Goal: Information Seeking & Learning: Learn about a topic

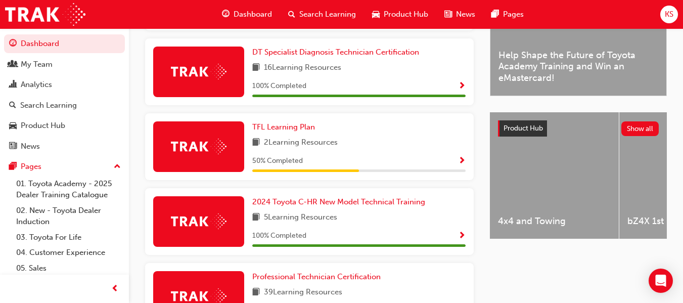
scroll to position [333, 0]
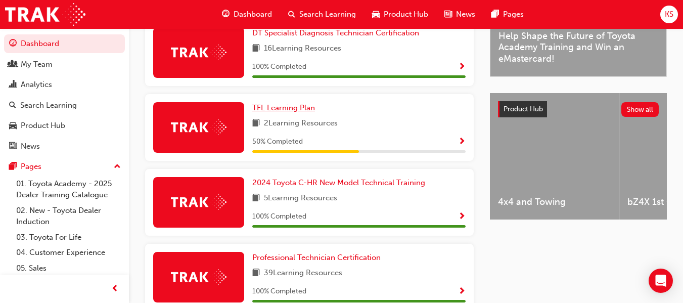
click at [262, 112] on span "TFL Learning Plan" at bounding box center [283, 107] width 63 height 9
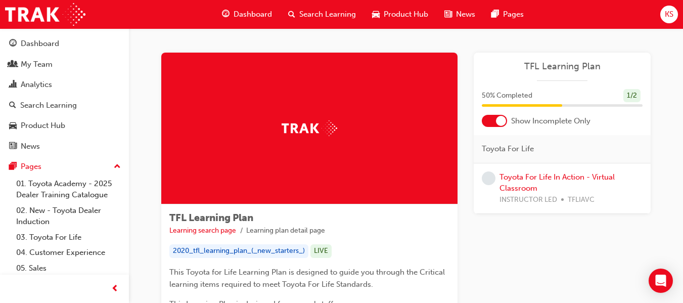
click at [257, 10] on span "Dashboard" at bounding box center [253, 15] width 38 height 12
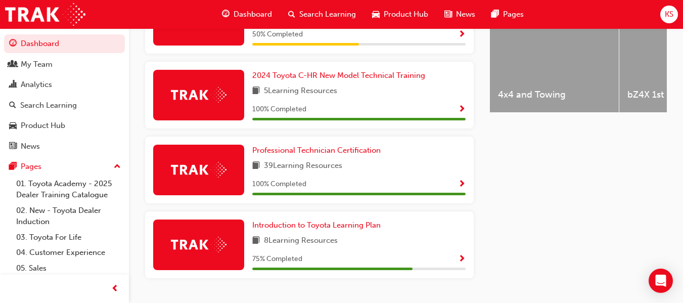
scroll to position [469, 0]
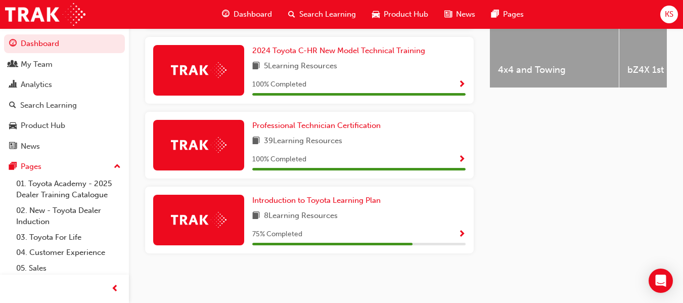
click at [460, 235] on span "Show Progress" at bounding box center [462, 234] width 8 height 9
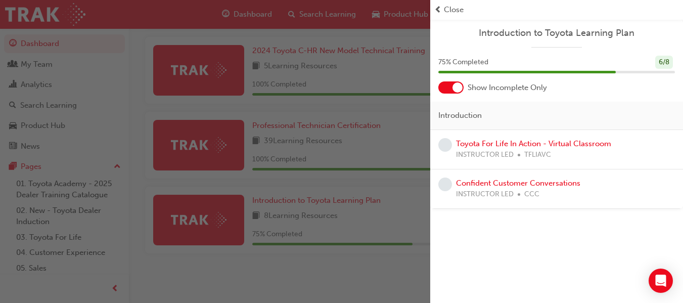
scroll to position [449, 0]
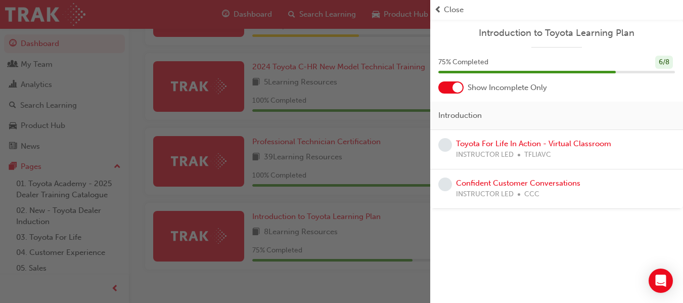
click at [443, 8] on div "Close" at bounding box center [556, 10] width 245 height 12
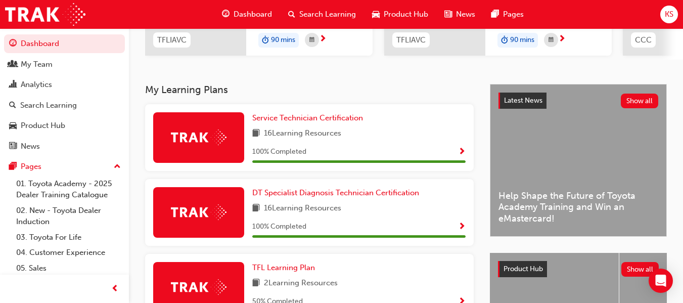
scroll to position [161, 0]
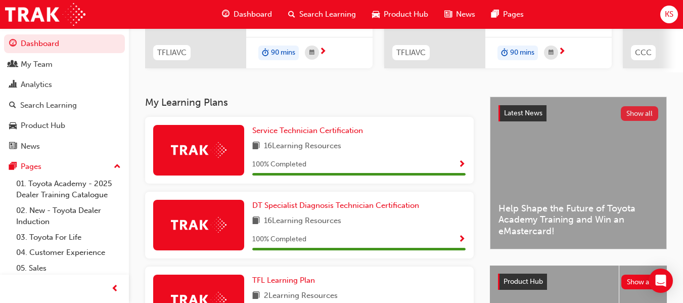
click at [630, 120] on button "Show all" at bounding box center [640, 113] width 38 height 15
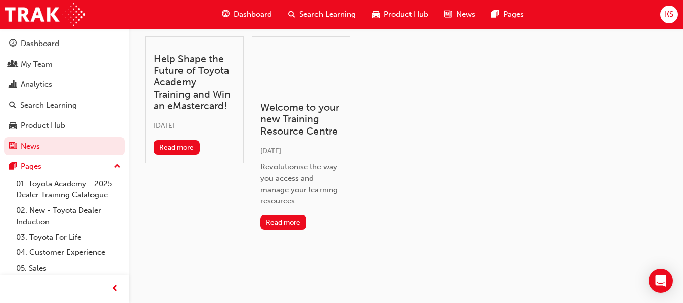
scroll to position [39, 0]
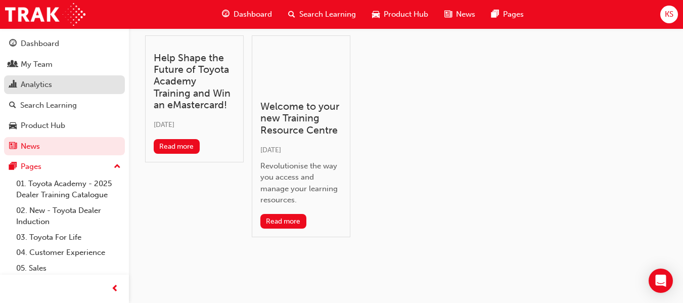
click at [51, 85] on div "Analytics" at bounding box center [36, 85] width 31 height 12
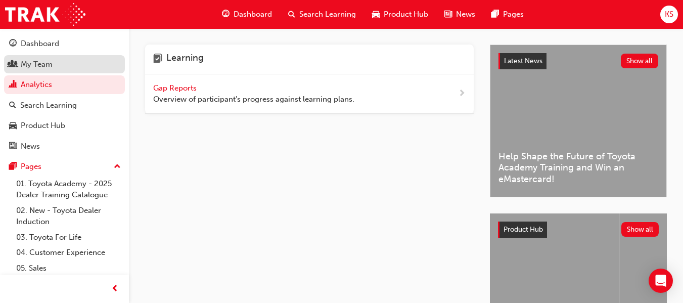
click at [33, 72] on link "My Team" at bounding box center [64, 64] width 121 height 19
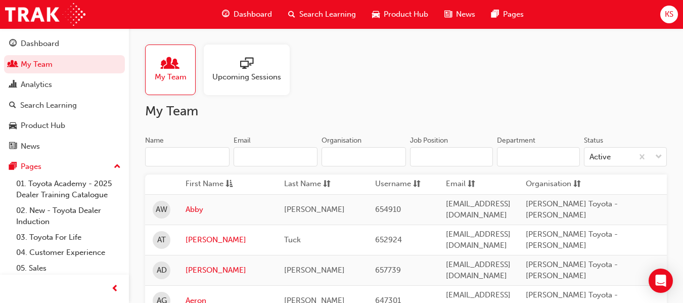
click at [254, 79] on span "Upcoming Sessions" at bounding box center [246, 77] width 69 height 12
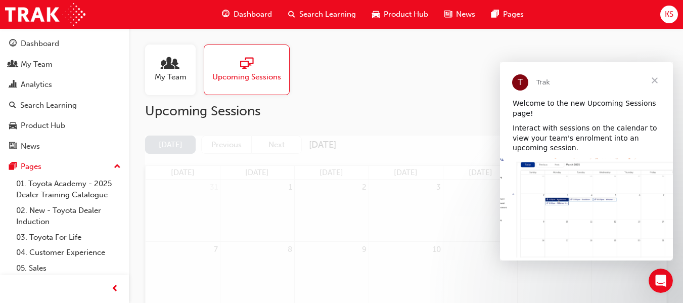
click at [655, 80] on span "Close" at bounding box center [654, 80] width 36 height 36
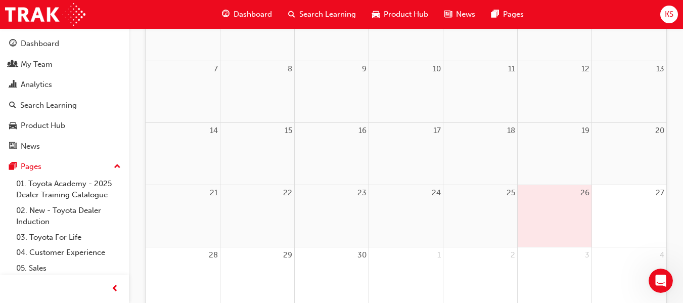
scroll to position [184, 0]
click at [548, 194] on div "26" at bounding box center [555, 189] width 74 height 16
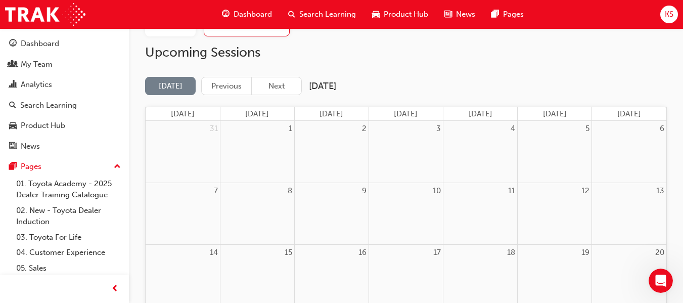
scroll to position [0, 0]
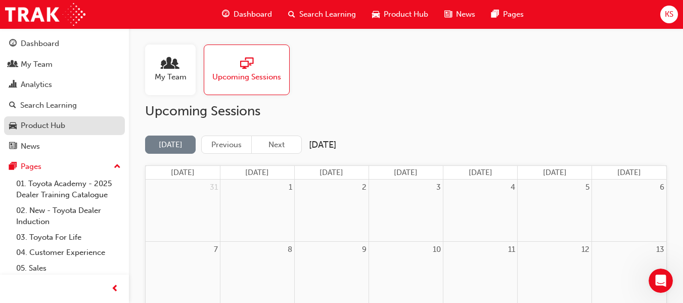
click at [41, 126] on div "Product Hub" at bounding box center [43, 126] width 44 height 12
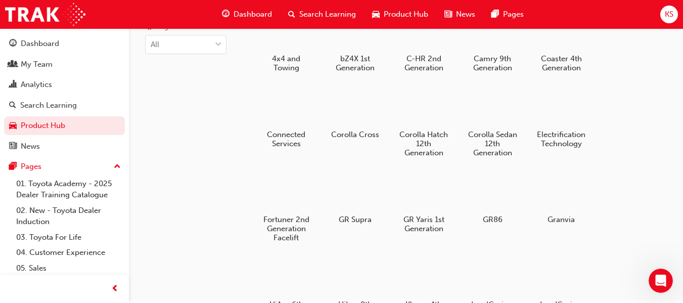
scroll to position [59, 0]
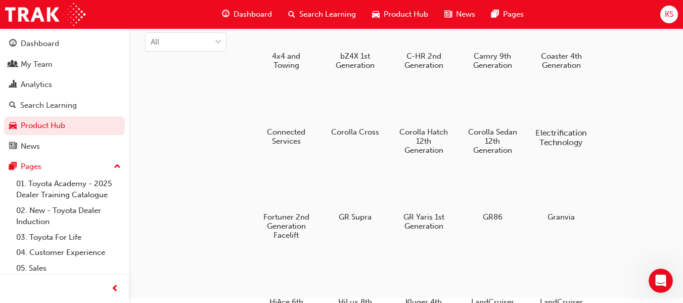
click at [565, 123] on div at bounding box center [561, 103] width 56 height 40
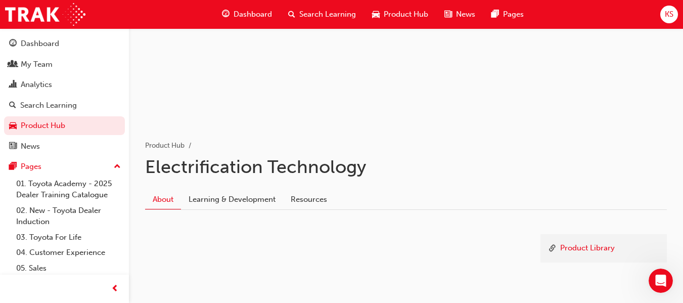
scroll to position [139, 0]
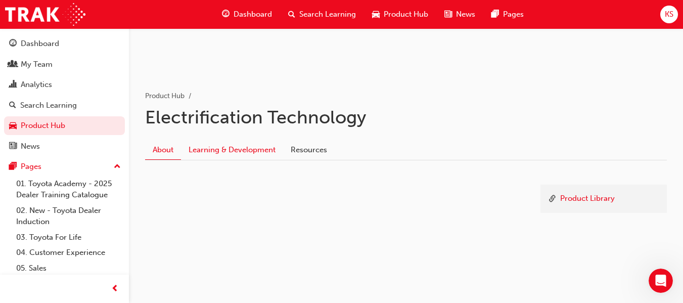
click at [245, 148] on link "Learning & Development" at bounding box center [232, 149] width 102 height 19
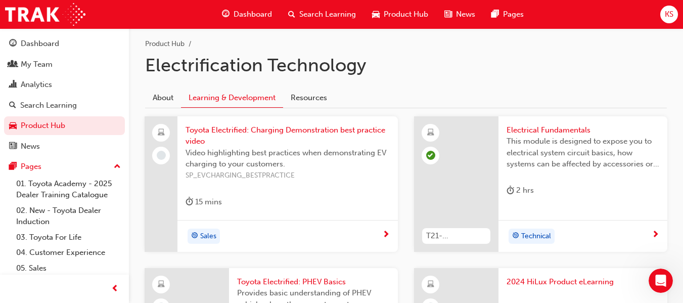
scroll to position [189, 0]
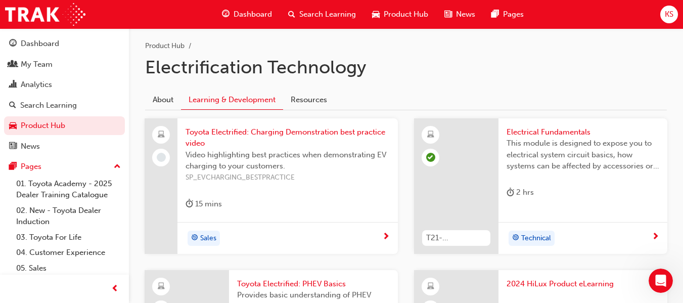
click at [299, 131] on span "Toyota Electrified: Charging Demonstration best practice video" at bounding box center [287, 137] width 204 height 23
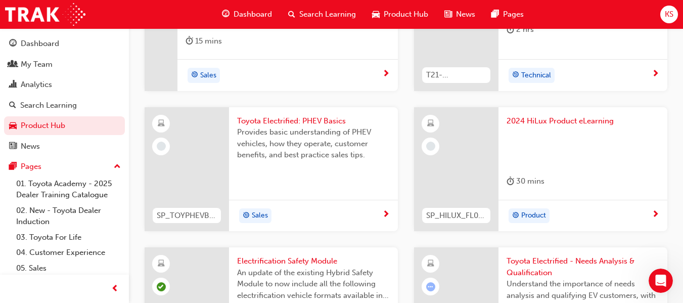
scroll to position [355, 0]
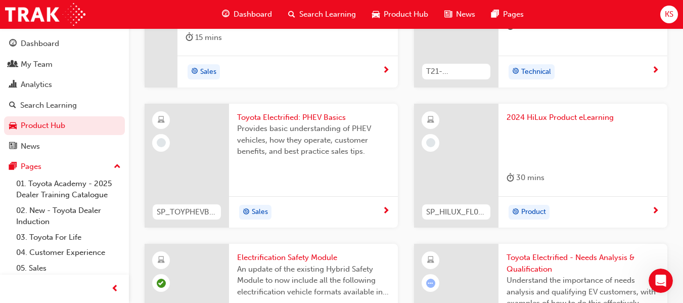
click at [561, 117] on span "2024 HiLux Product eLearning" at bounding box center [582, 118] width 153 height 12
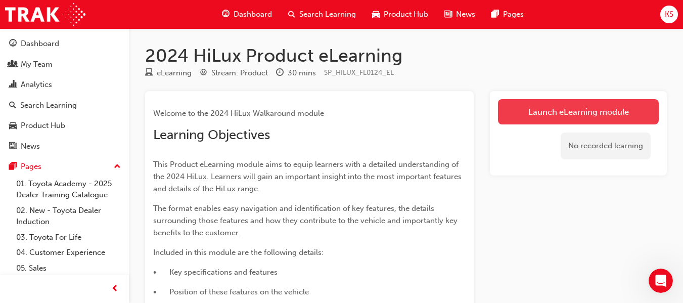
click at [614, 111] on link "Launch eLearning module" at bounding box center [578, 111] width 161 height 25
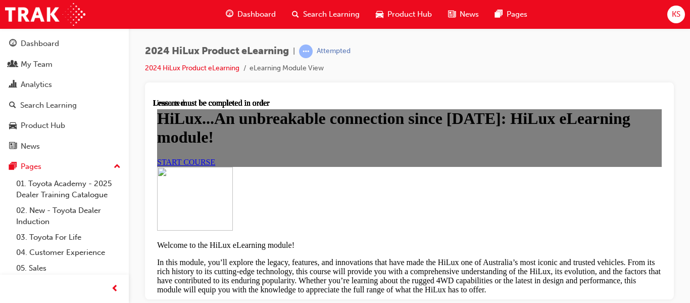
click at [656, 125] on div "HiLux...An unbreakable connection since [DATE]: HiLux eLearning module! START C…" at bounding box center [409, 137] width 505 height 57
click at [215, 157] on span "START COURSE" at bounding box center [186, 161] width 58 height 9
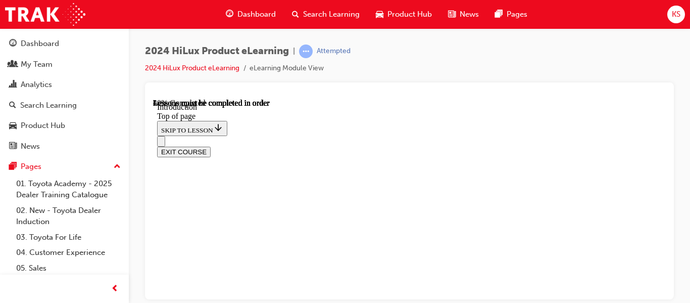
scroll to position [545, 0]
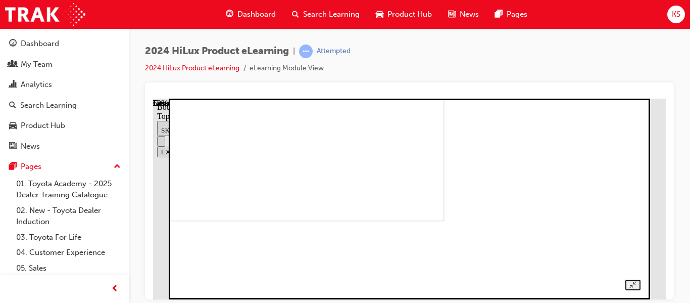
click at [445, 221] on img at bounding box center [220, 131] width 447 height 179
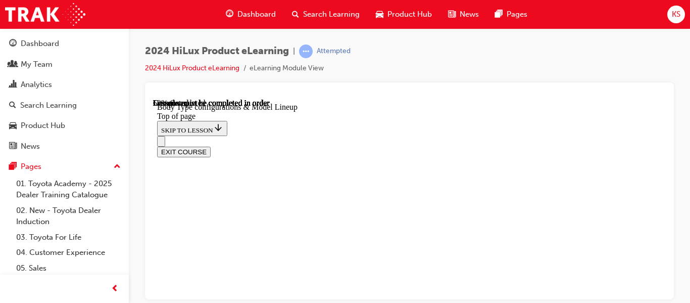
scroll to position [327, 0]
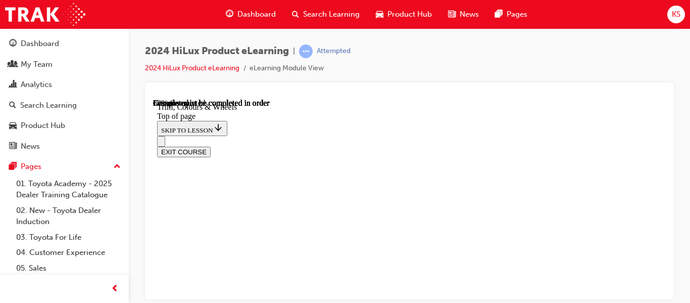
drag, startPoint x: 349, startPoint y: 136, endPoint x: 540, endPoint y: 121, distance: 191.7
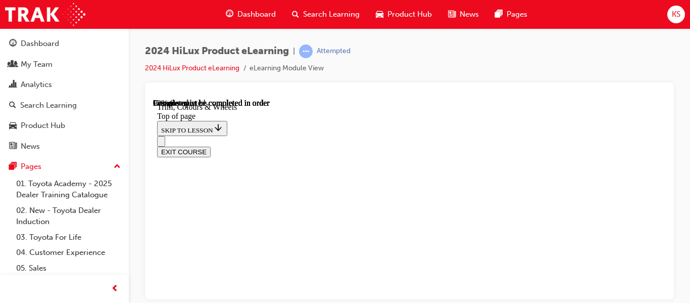
scroll to position [1617, 0]
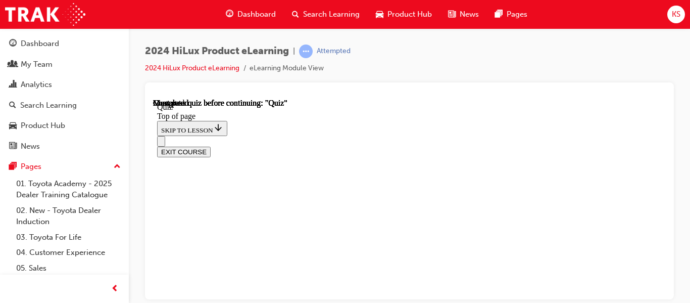
drag, startPoint x: 658, startPoint y: 190, endPoint x: 655, endPoint y: 202, distance: 12.5
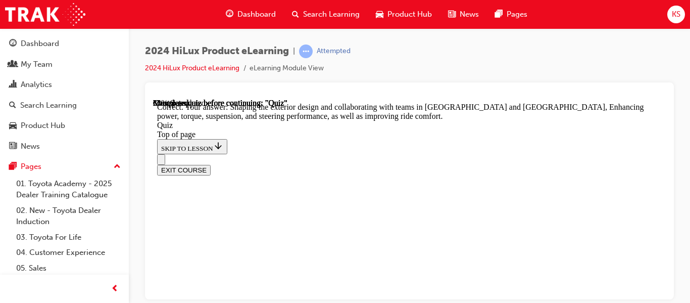
scroll to position [470, 0]
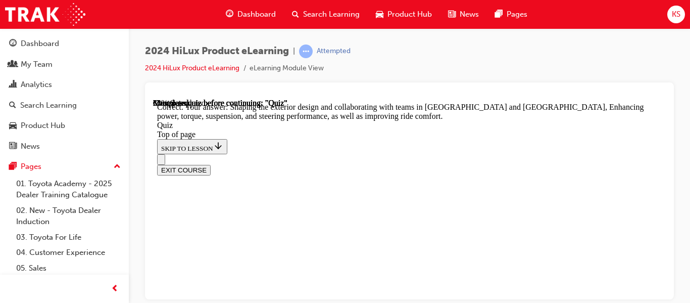
drag, startPoint x: 658, startPoint y: 206, endPoint x: 655, endPoint y: 227, distance: 21.4
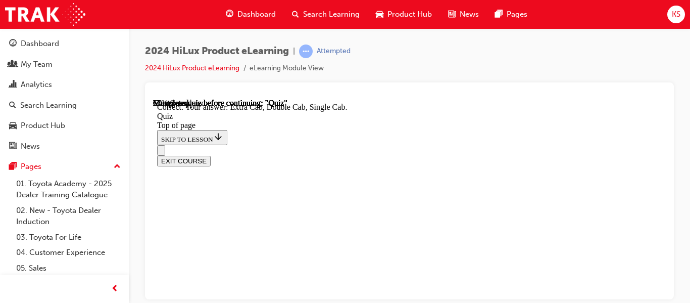
scroll to position [436, 0]
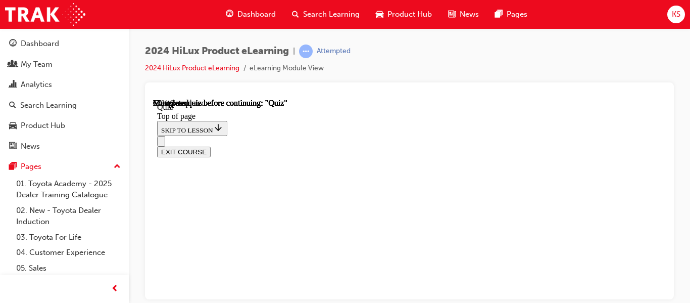
scroll to position [69, 0]
drag, startPoint x: 655, startPoint y: 181, endPoint x: 647, endPoint y: 194, distance: 15.4
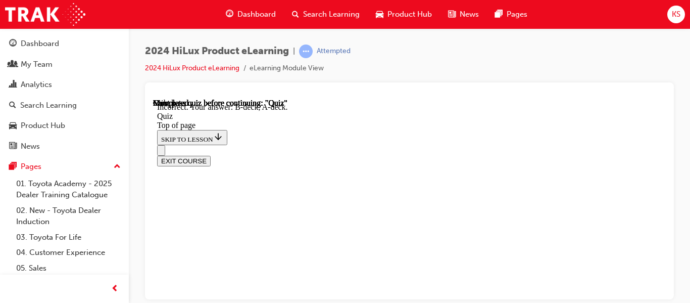
scroll to position [310, 0]
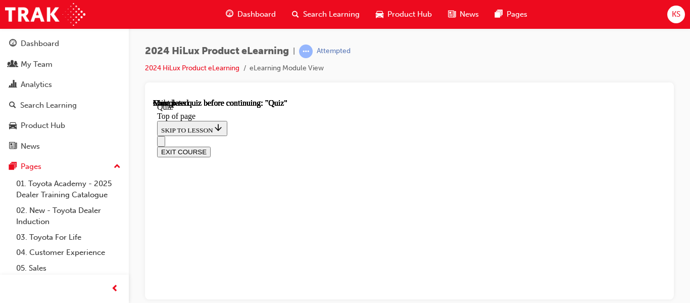
scroll to position [348, 0]
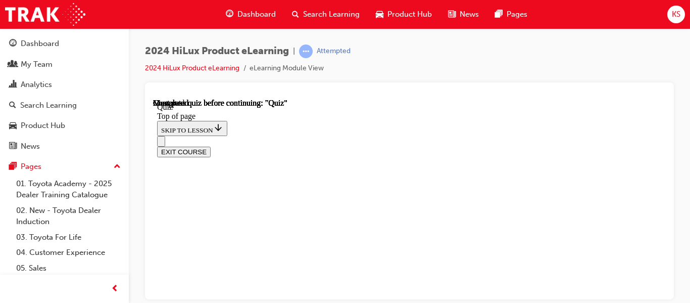
scroll to position [178, 0]
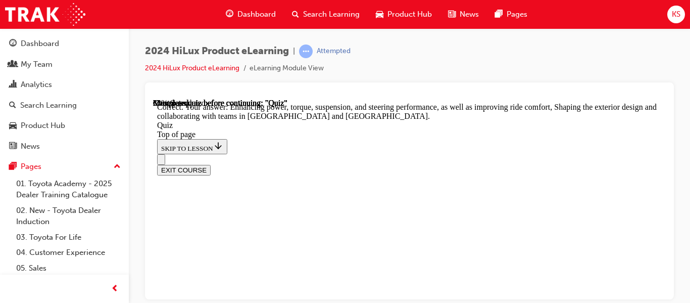
scroll to position [470, 0]
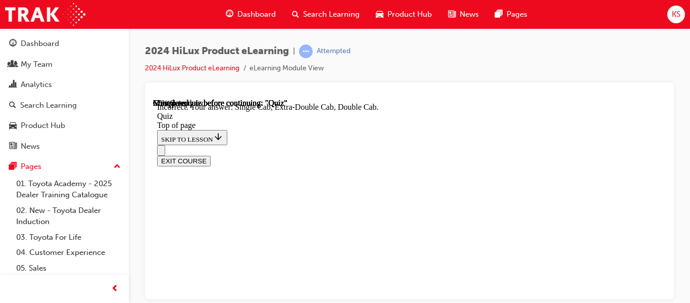
scroll to position [422, 0]
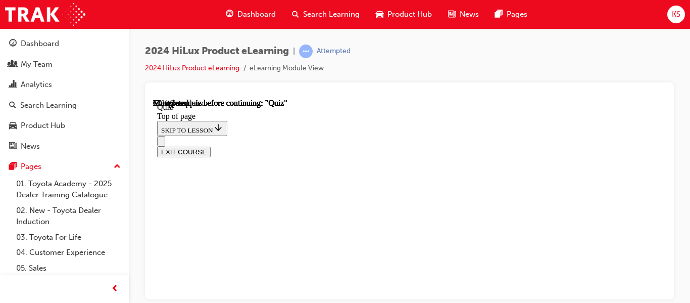
scroll to position [227, 0]
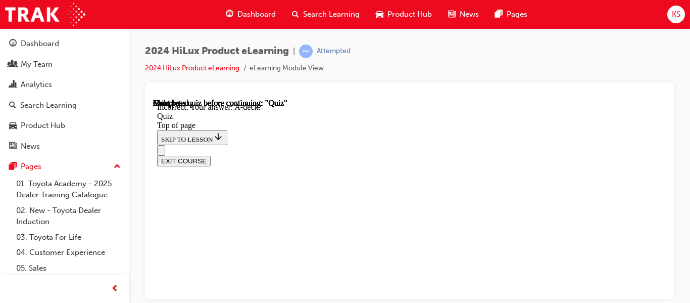
scroll to position [357, 0]
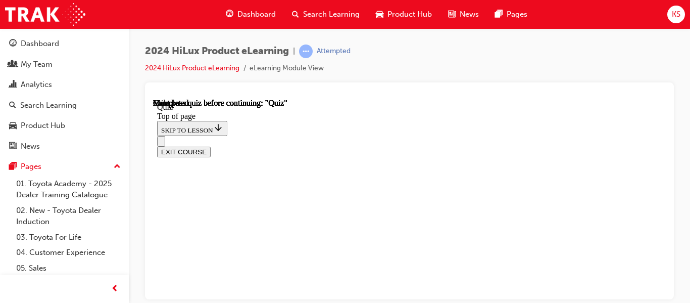
scroll to position [35, 0]
click at [667, 174] on div at bounding box center [409, 190] width 529 height 217
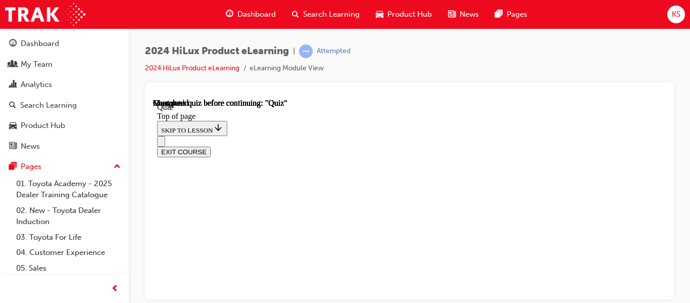
scroll to position [379, 0]
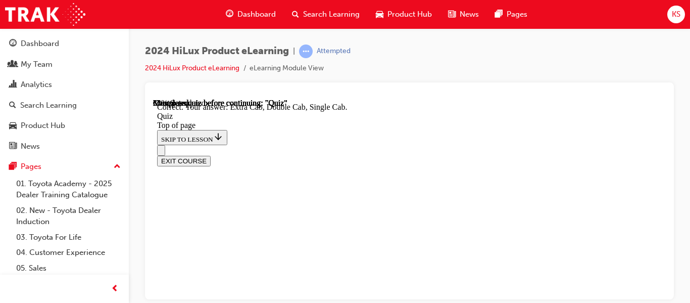
scroll to position [436, 0]
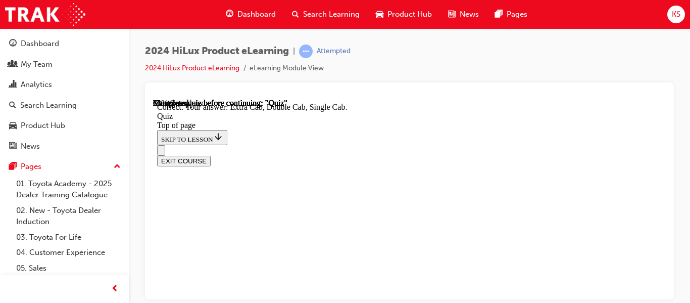
scroll to position [330, 0]
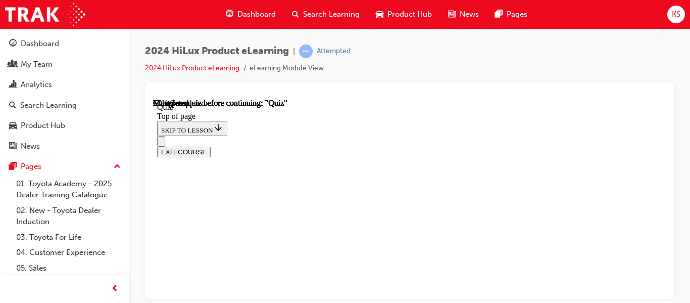
scroll to position [194, 0]
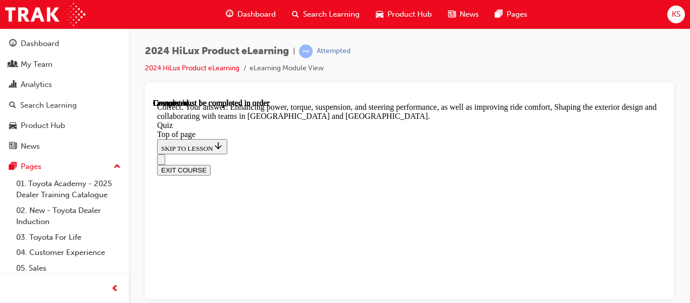
scroll to position [470, 0]
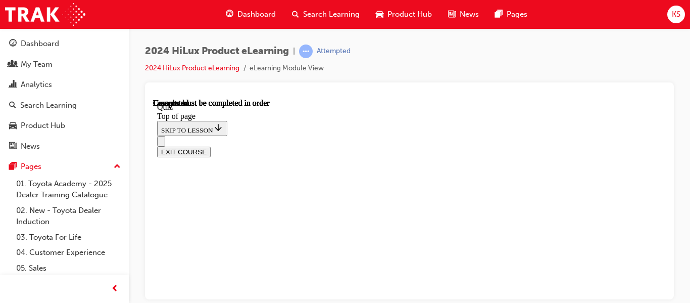
scroll to position [348, 0]
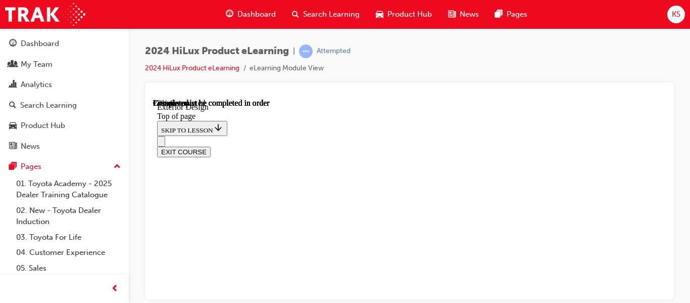
drag, startPoint x: 667, startPoint y: 229, endPoint x: 671, endPoint y: 253, distance: 24.0
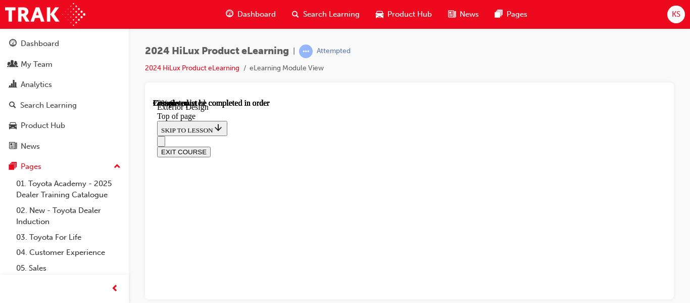
click at [671, 253] on div at bounding box center [409, 190] width 529 height 217
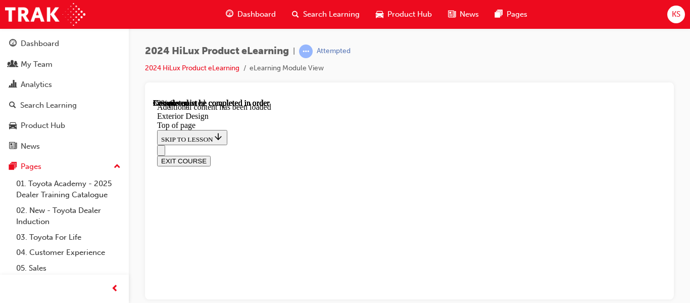
scroll to position [1755, 0]
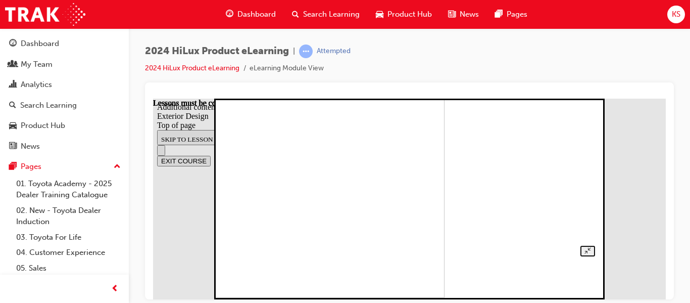
click at [445, 181] on img at bounding box center [266, 197] width 357 height 201
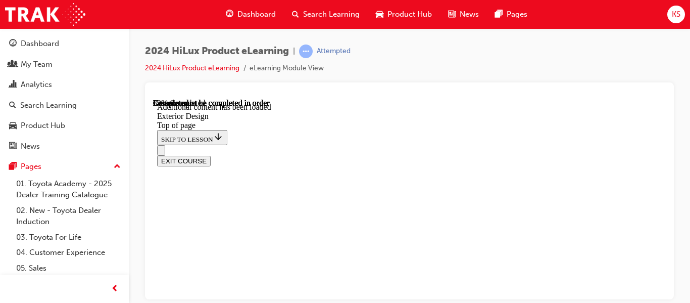
scroll to position [1806, 0]
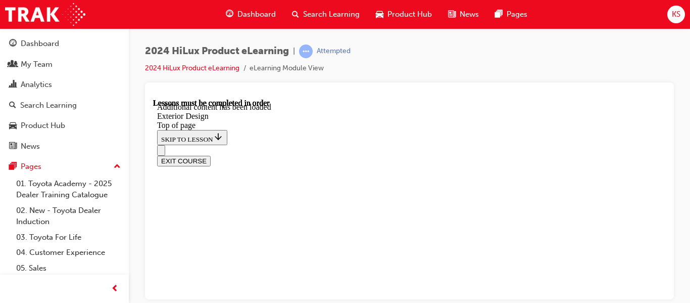
scroll to position [2504, 0]
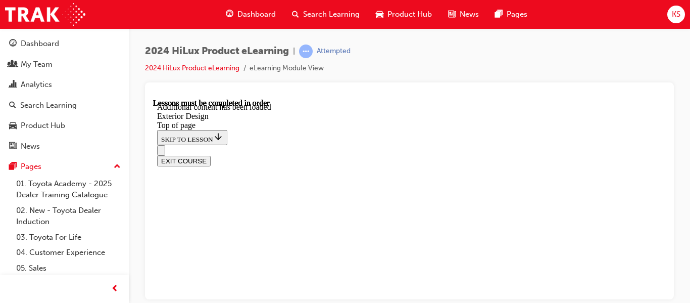
scroll to position [3094, 0]
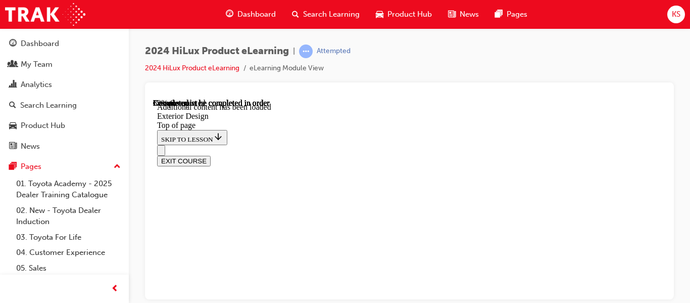
scroll to position [3246, 0]
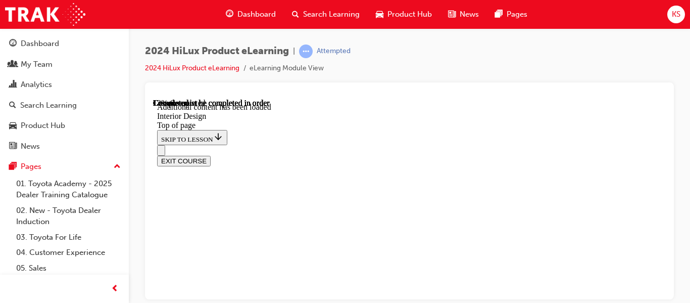
scroll to position [465, 0]
drag, startPoint x: 660, startPoint y: 216, endPoint x: 822, endPoint y: 348, distance: 208.7
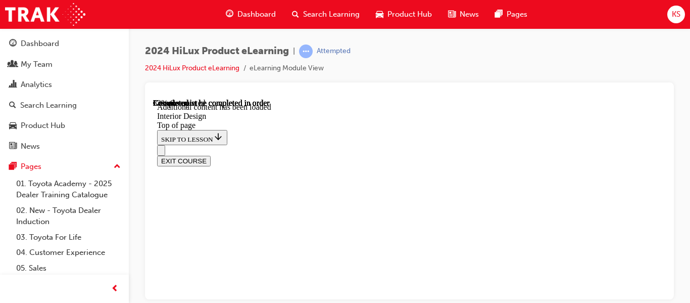
scroll to position [628, 0]
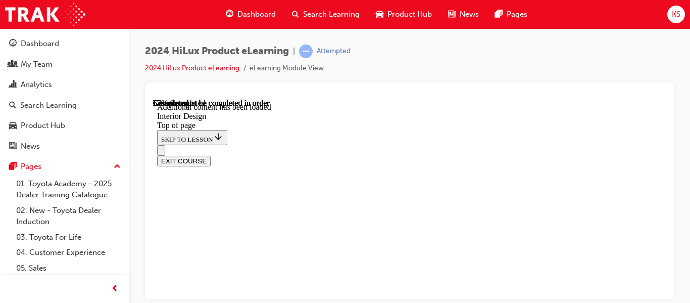
scroll to position [1508, 0]
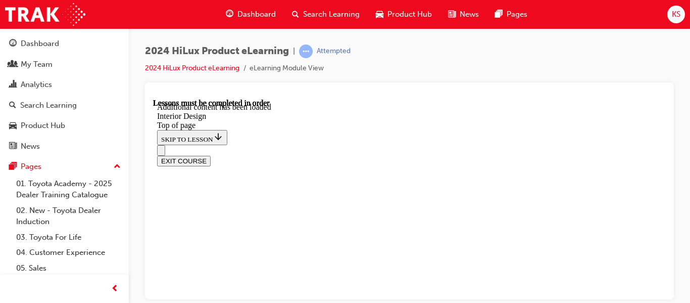
drag, startPoint x: 520, startPoint y: 231, endPoint x: 509, endPoint y: 233, distance: 10.8
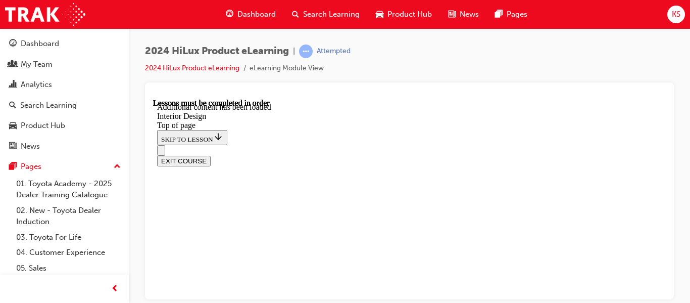
drag, startPoint x: 647, startPoint y: 281, endPoint x: 648, endPoint y: 252, distance: 28.8
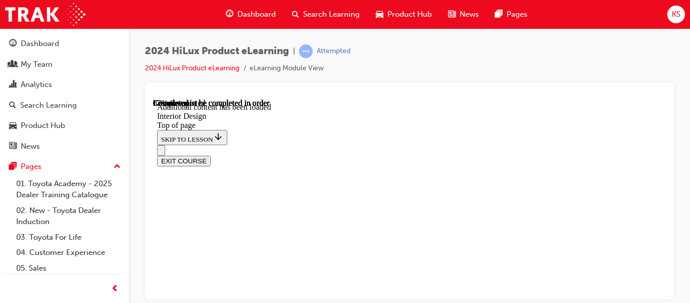
click at [398, 145] on div "EXIT COURSE" at bounding box center [405, 155] width 497 height 21
click at [385, 145] on div "EXIT COURSE" at bounding box center [405, 155] width 497 height 21
click at [397, 145] on div "EXIT COURSE" at bounding box center [405, 155] width 497 height 21
click at [666, 109] on div at bounding box center [409, 190] width 529 height 217
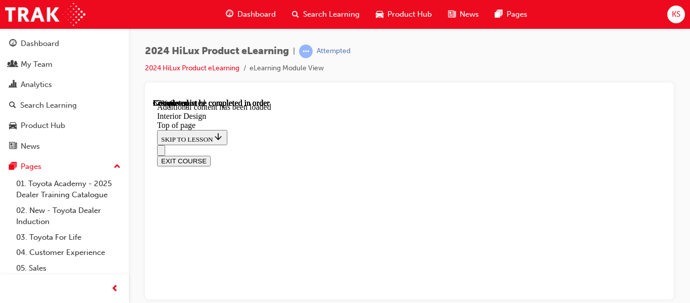
scroll to position [1731, 0]
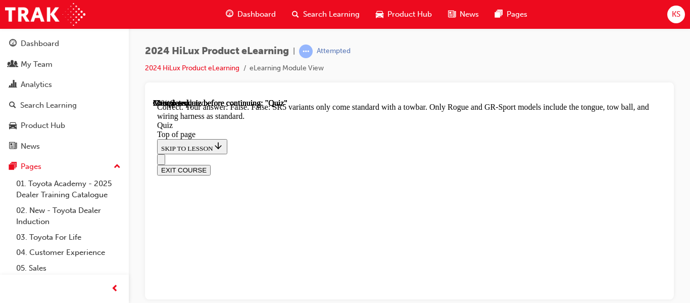
scroll to position [366, 0]
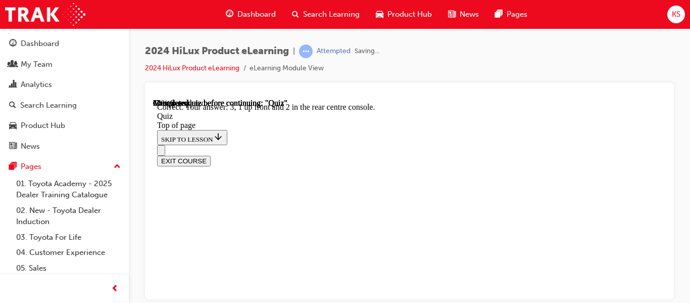
scroll to position [368, 0]
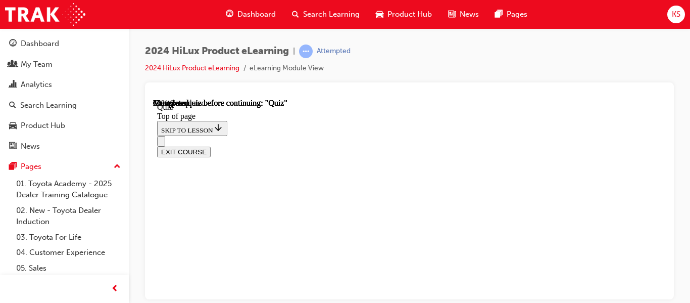
scroll to position [179, 0]
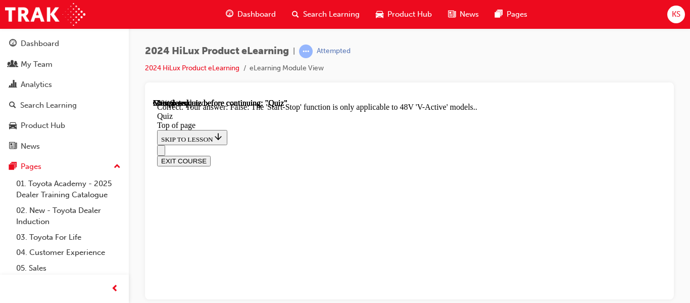
scroll to position [331, 0]
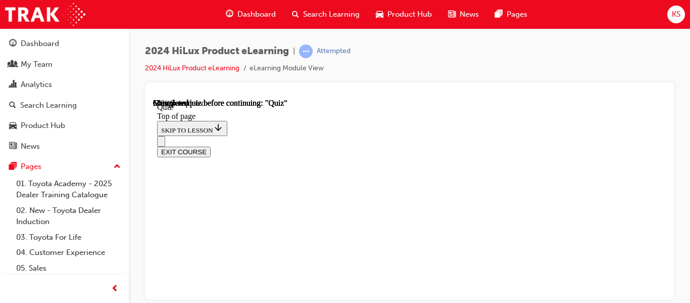
scroll to position [178, 0]
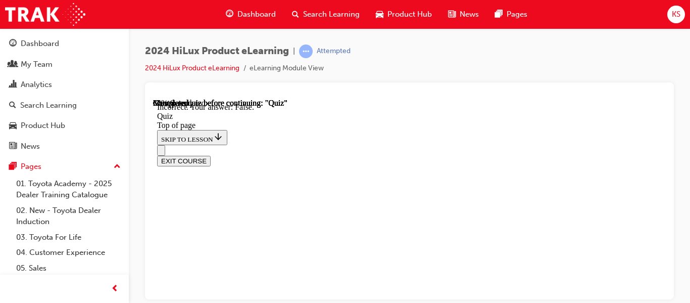
scroll to position [332, 0]
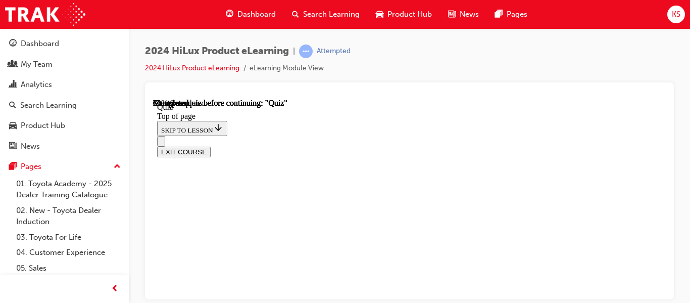
scroll to position [183, 0]
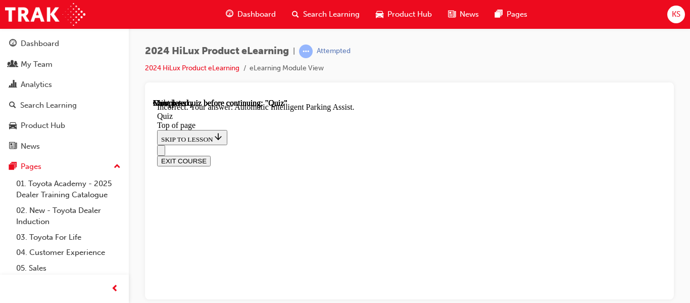
scroll to position [311, 0]
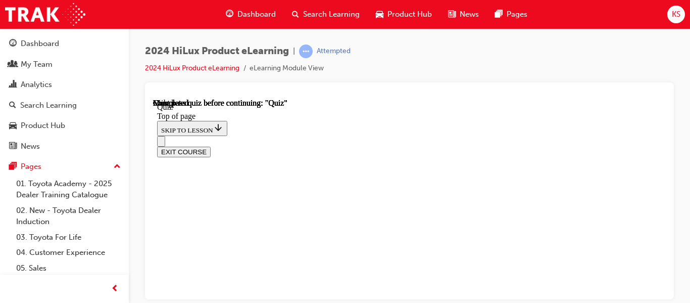
scroll to position [348, 0]
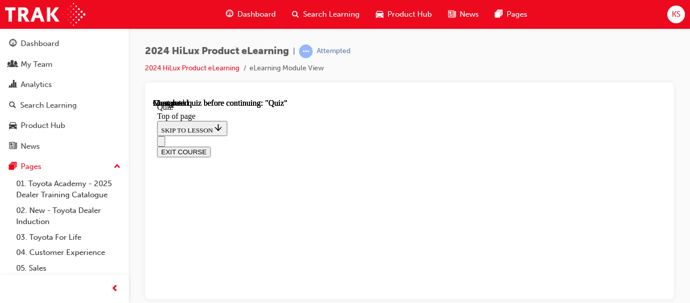
scroll to position [168, 0]
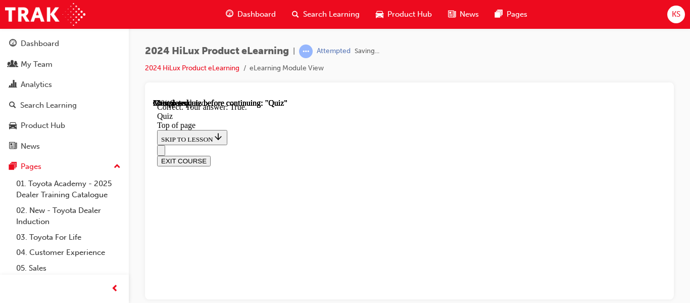
scroll to position [332, 0]
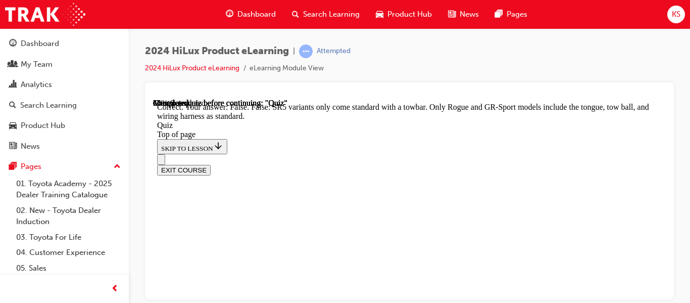
scroll to position [366, 0]
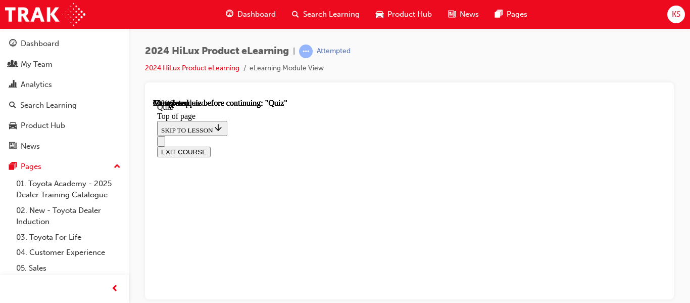
scroll to position [13, 0]
drag, startPoint x: 658, startPoint y: 163, endPoint x: 660, endPoint y: 178, distance: 15.2
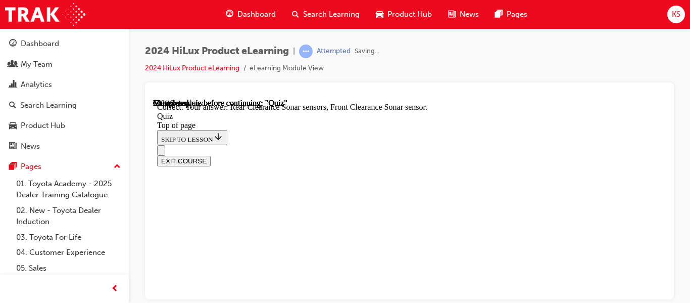
scroll to position [371, 0]
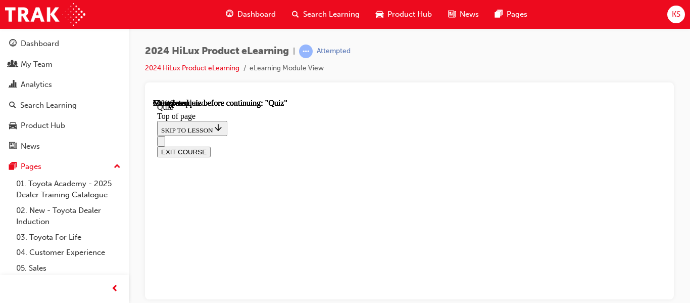
scroll to position [202, 0]
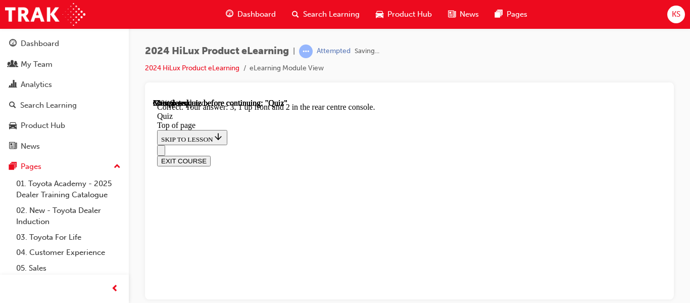
scroll to position [368, 0]
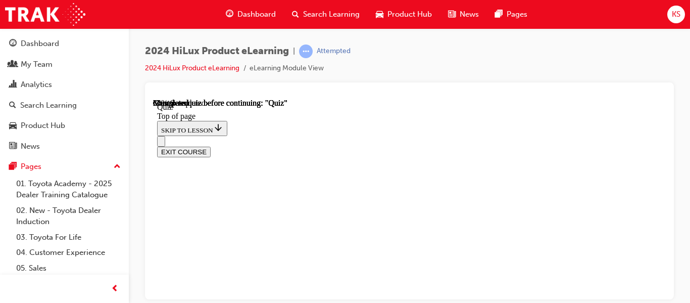
scroll to position [196, 0]
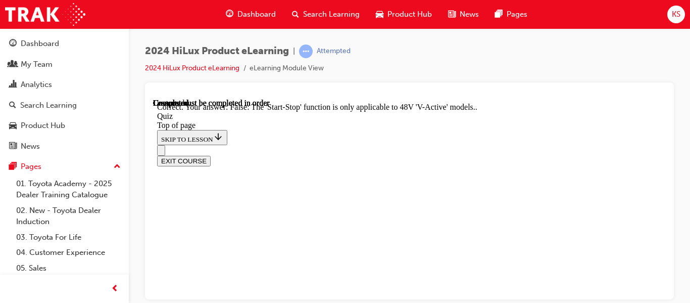
scroll to position [331, 0]
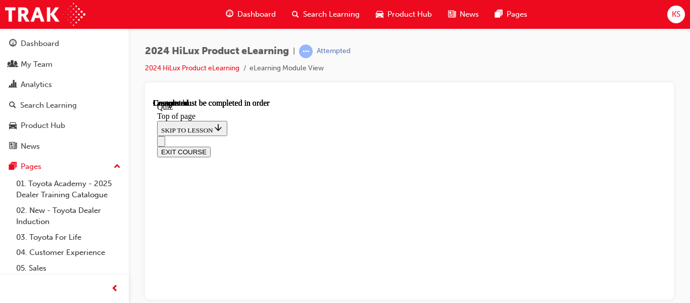
scroll to position [348, 0]
drag, startPoint x: 655, startPoint y: 146, endPoint x: 646, endPoint y: 179, distance: 34.3
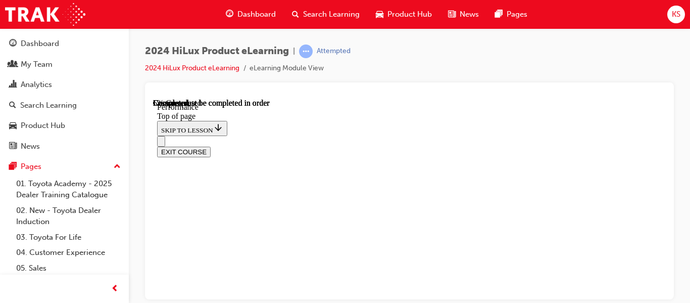
scroll to position [584, 0]
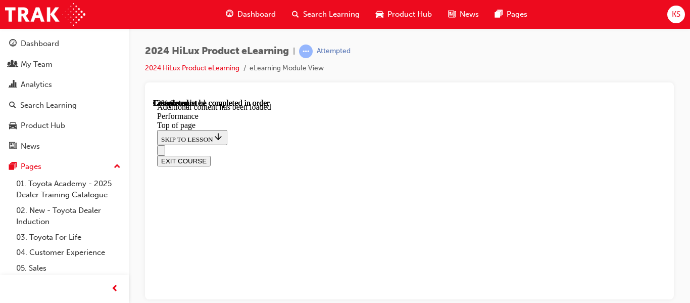
scroll to position [810, 0]
drag, startPoint x: 657, startPoint y: 209, endPoint x: 660, endPoint y: 224, distance: 16.1
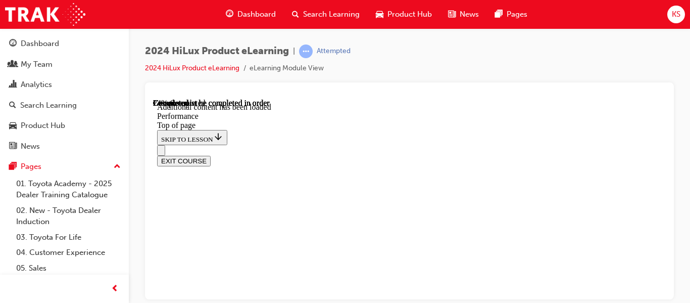
scroll to position [2805, 0]
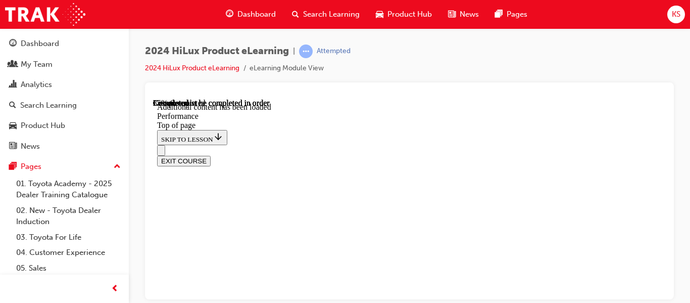
scroll to position [2889, 0]
drag, startPoint x: 663, startPoint y: 259, endPoint x: 829, endPoint y: 341, distance: 185.6
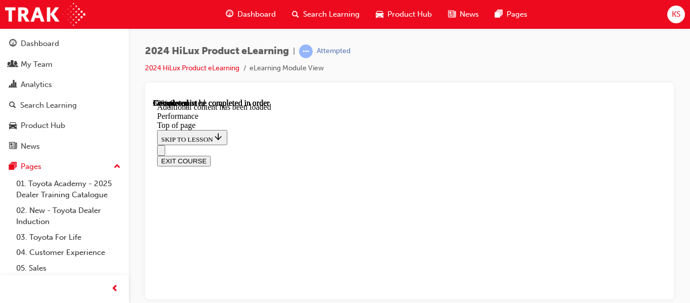
scroll to position [3727, 0]
drag, startPoint x: 667, startPoint y: 263, endPoint x: 667, endPoint y: 268, distance: 5.6
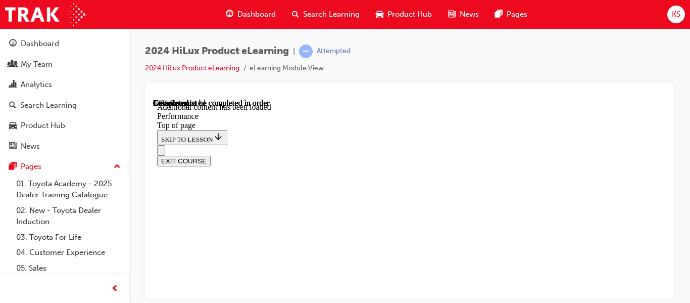
click at [667, 268] on div at bounding box center [409, 190] width 529 height 217
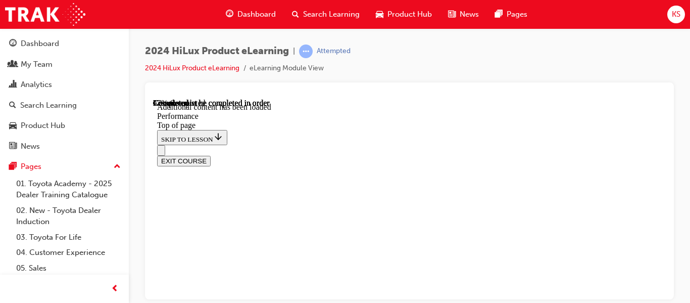
scroll to position [5105, 0]
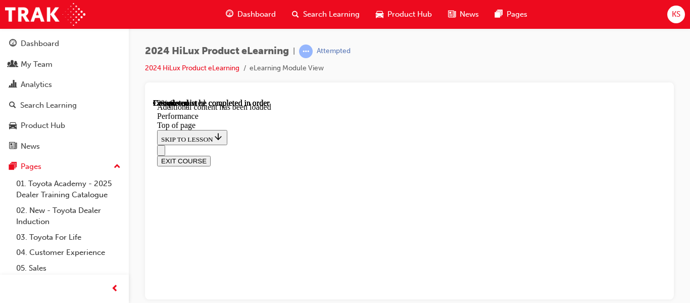
drag, startPoint x: 665, startPoint y: 281, endPoint x: 826, endPoint y: 381, distance: 190.0
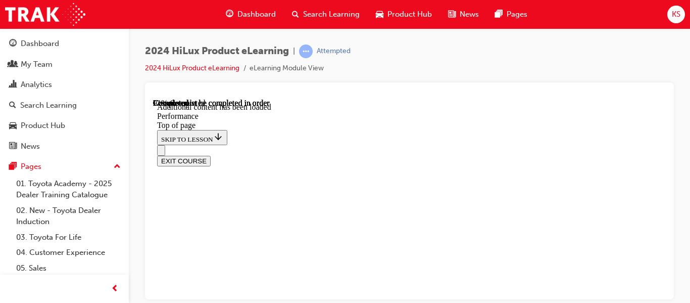
scroll to position [7259, 0]
drag, startPoint x: 668, startPoint y: 280, endPoint x: 668, endPoint y: 287, distance: 7.1
click at [668, 287] on div at bounding box center [409, 190] width 529 height 217
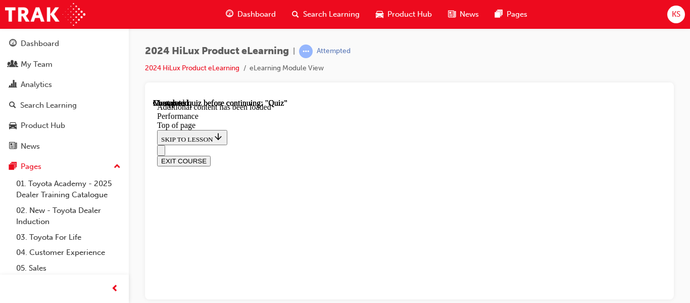
scroll to position [7577, 0]
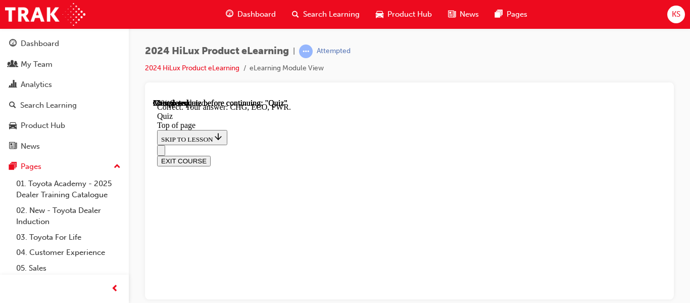
scroll to position [447, 0]
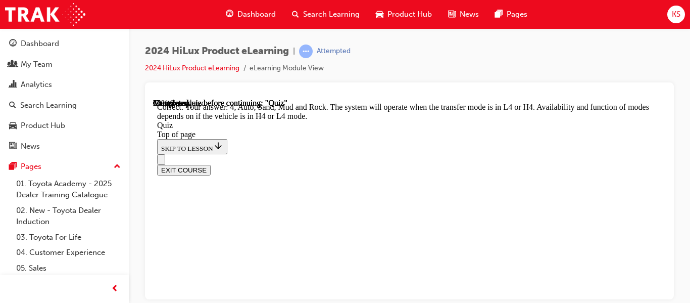
scroll to position [502, 0]
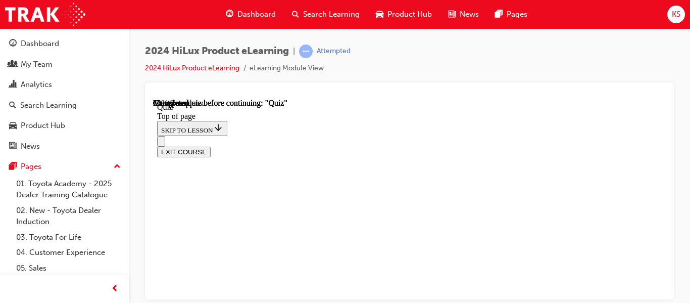
scroll to position [147, 0]
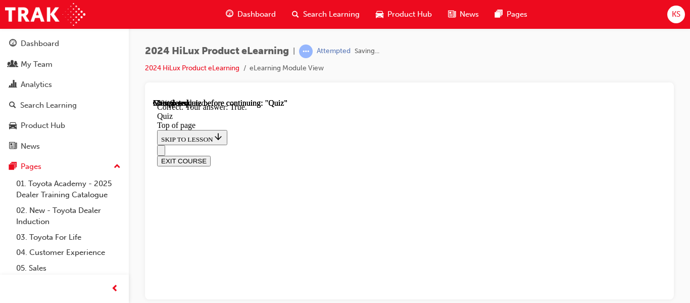
scroll to position [298, 0]
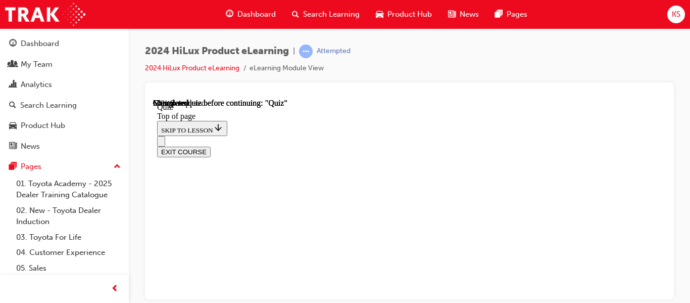
scroll to position [171, 0]
drag, startPoint x: 668, startPoint y: 227, endPoint x: 669, endPoint y: 260, distance: 32.4
click at [669, 260] on div at bounding box center [409, 190] width 529 height 217
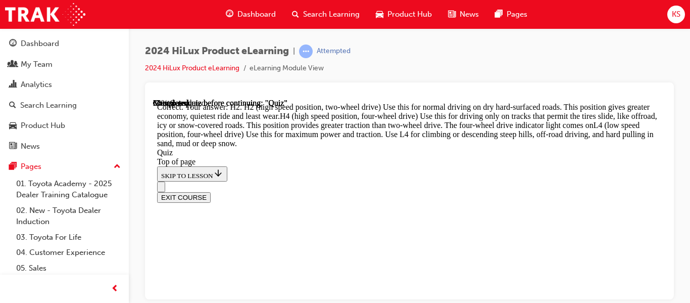
scroll to position [576, 0]
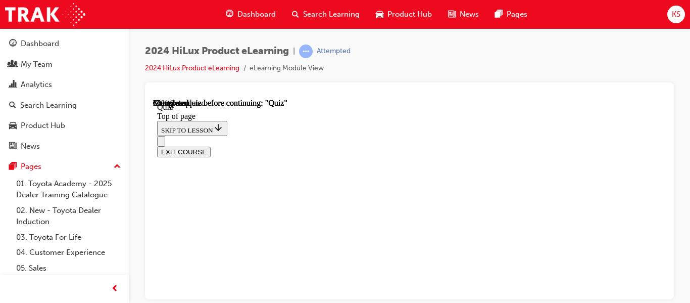
scroll to position [234, 0]
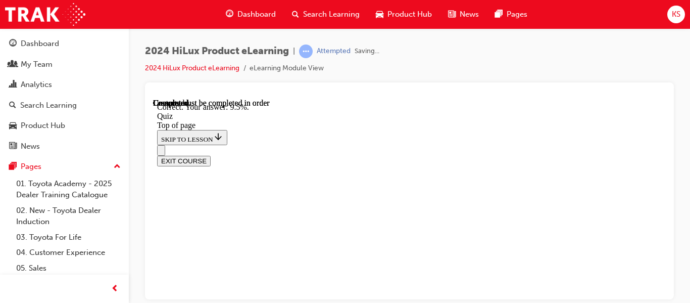
scroll to position [430, 0]
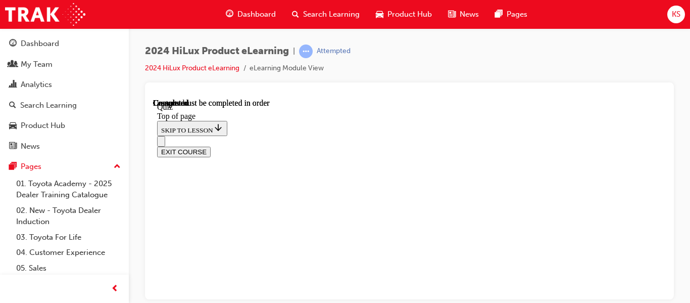
scroll to position [348, 0]
drag, startPoint x: 653, startPoint y: 257, endPoint x: 484, endPoint y: 284, distance: 170.9
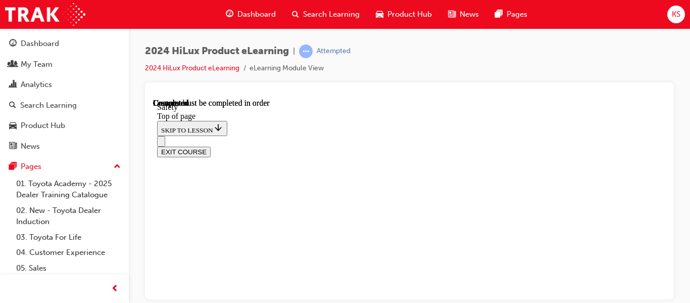
drag, startPoint x: 658, startPoint y: 135, endPoint x: 658, endPoint y: 152, distance: 16.2
drag, startPoint x: 658, startPoint y: 152, endPoint x: 659, endPoint y: 157, distance: 5.6
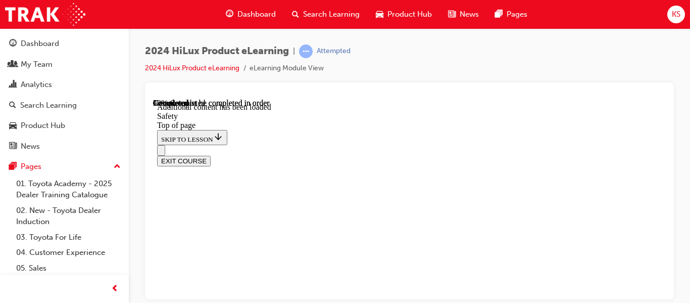
scroll to position [739, 0]
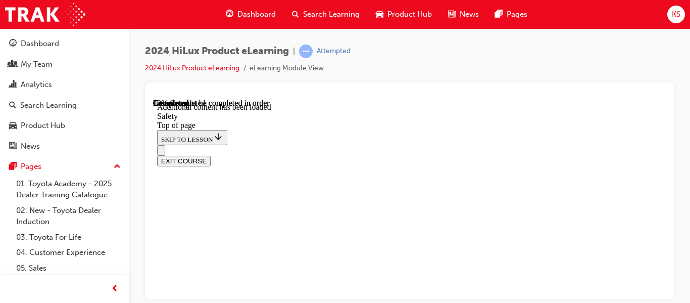
click at [666, 295] on div at bounding box center [409, 190] width 529 height 217
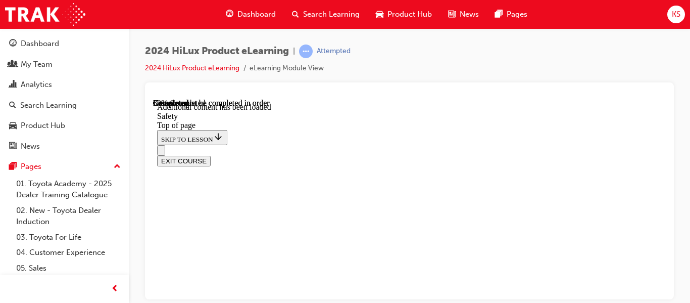
scroll to position [2105, 0]
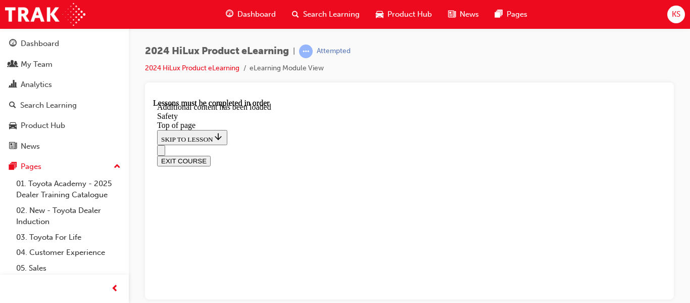
drag, startPoint x: 819, startPoint y: 370, endPoint x: 665, endPoint y: 290, distance: 174.1
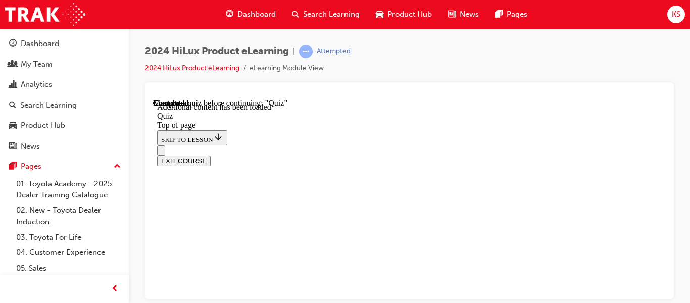
click at [667, 221] on div at bounding box center [409, 190] width 529 height 217
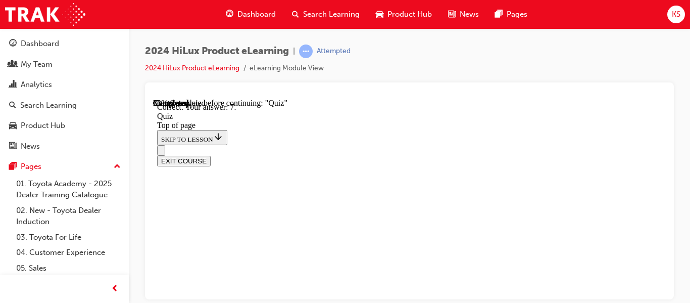
drag, startPoint x: 653, startPoint y: 205, endPoint x: 654, endPoint y: 221, distance: 15.7
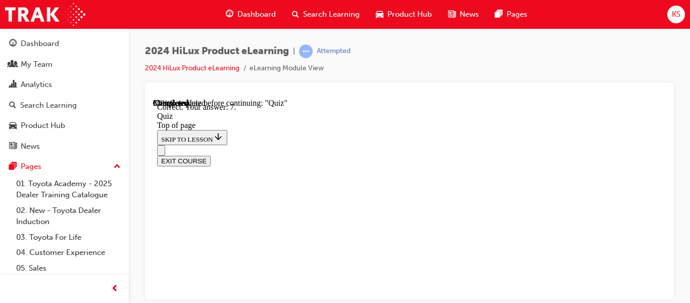
click at [671, 217] on div at bounding box center [409, 190] width 529 height 217
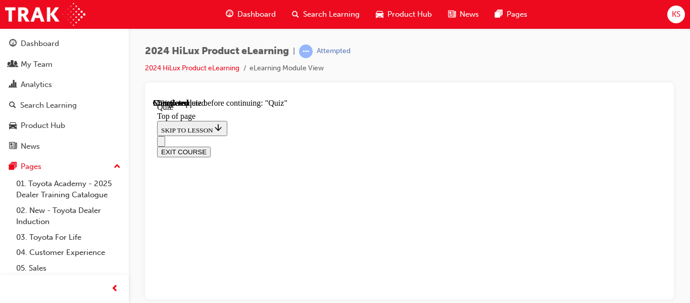
scroll to position [228, 0]
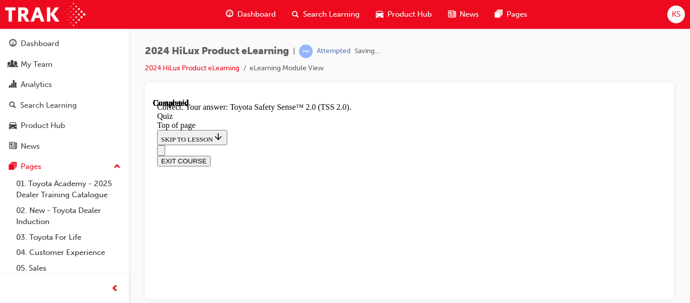
scroll to position [371, 0]
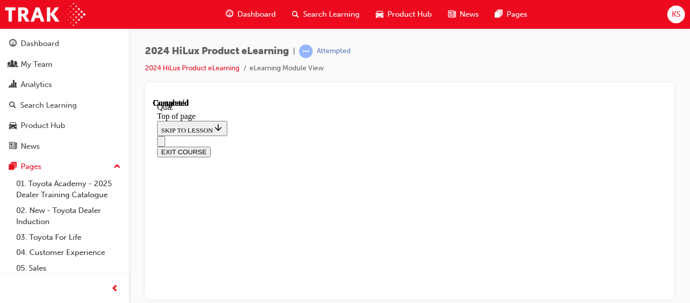
scroll to position [348, 0]
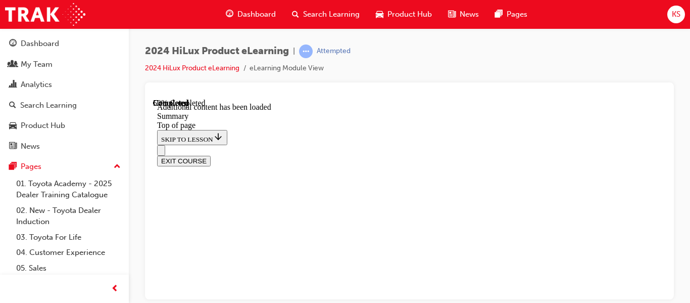
scroll to position [905, 0]
click at [211, 155] on button "EXIT COURSE" at bounding box center [184, 160] width 54 height 11
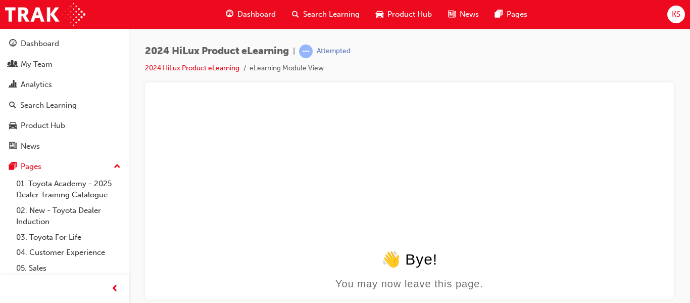
scroll to position [0, 0]
